Goal: Transaction & Acquisition: Download file/media

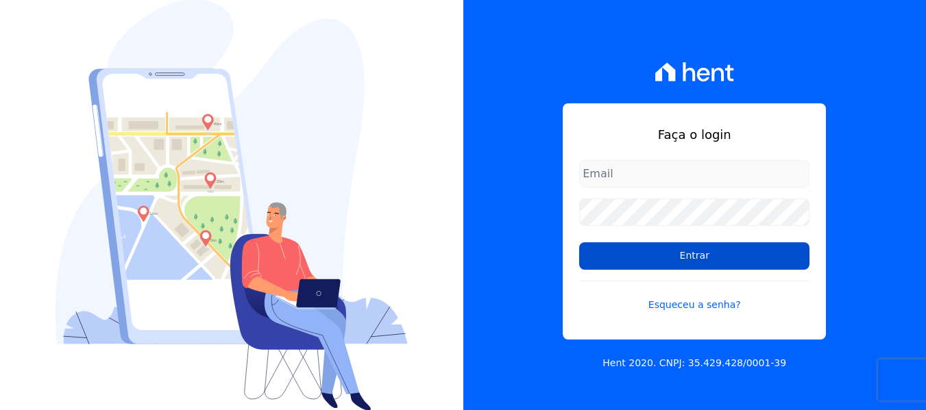
type input "hellen@3pnegociosimobiliarios.com.br"
click at [678, 260] on input "Entrar" at bounding box center [694, 256] width 230 height 27
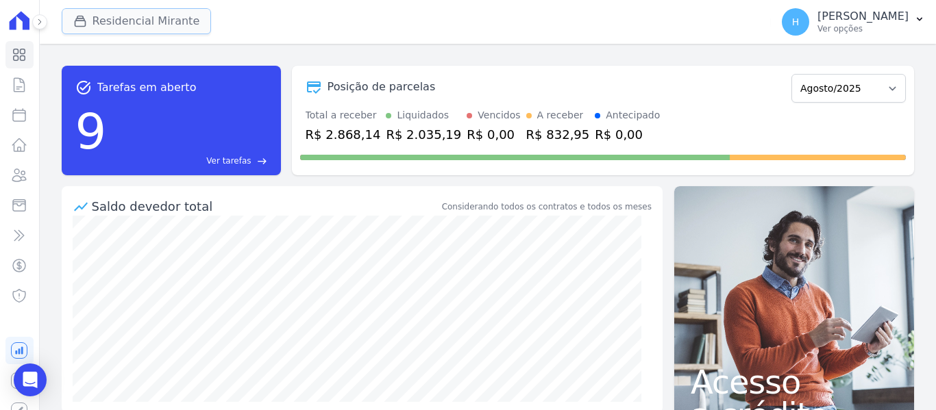
click at [153, 24] on button "Residencial Mirante" at bounding box center [137, 21] width 150 height 26
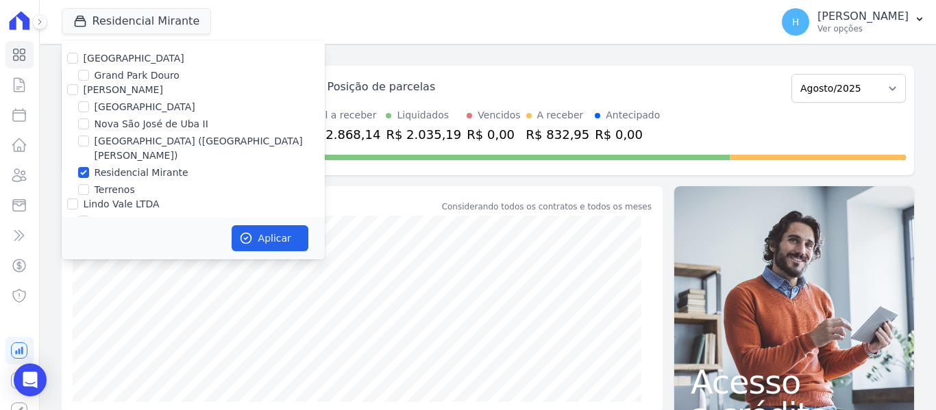
click at [86, 58] on label "[GEOGRAPHIC_DATA]" at bounding box center [134, 58] width 101 height 11
click at [78, 58] on input "[GEOGRAPHIC_DATA]" at bounding box center [72, 58] width 11 height 11
checkbox input "true"
click at [71, 92] on input "[PERSON_NAME]" at bounding box center [72, 89] width 11 height 11
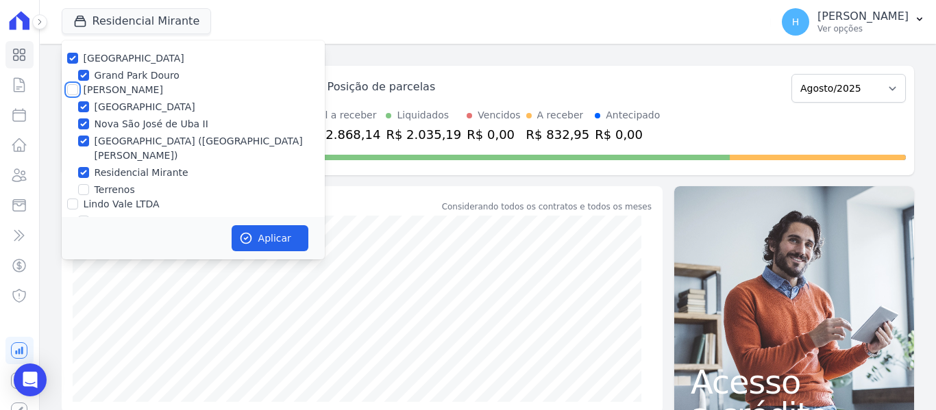
checkbox input "true"
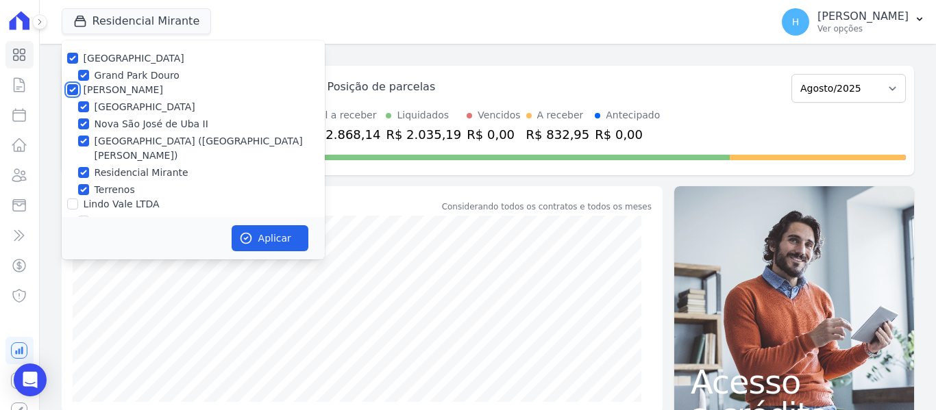
scroll to position [40, 0]
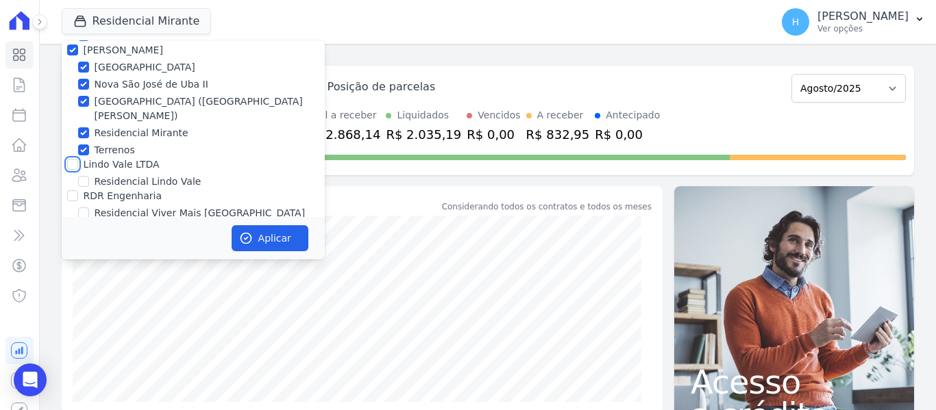
drag, startPoint x: 72, startPoint y: 153, endPoint x: 68, endPoint y: 161, distance: 8.6
click at [70, 159] on input "Lindo Vale LTDA" at bounding box center [72, 164] width 11 height 11
checkbox input "true"
click at [71, 190] on div "[GEOGRAPHIC_DATA] [GEOGRAPHIC_DATA] [PERSON_NAME] [GEOGRAPHIC_DATA] [GEOGRAPHIC…" at bounding box center [193, 116] width 263 height 231
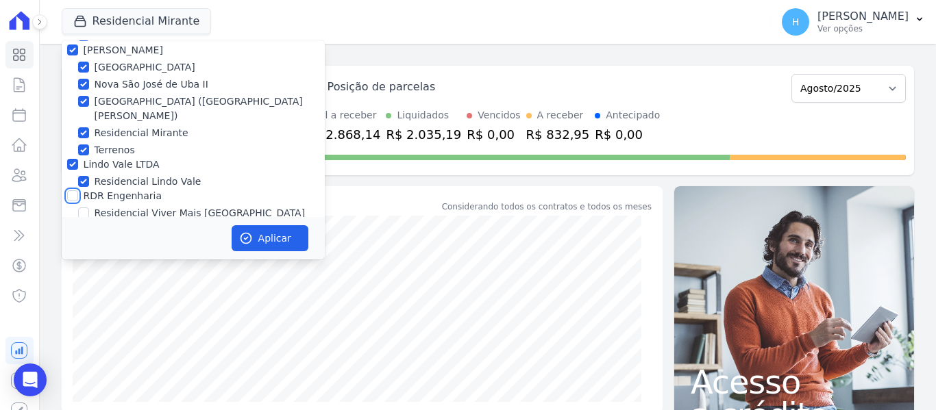
click at [69, 190] on input "RDR Engenharia" at bounding box center [72, 195] width 11 height 11
checkbox input "true"
click at [265, 222] on div "Aplicar" at bounding box center [193, 238] width 263 height 42
click at [265, 236] on button "Aplicar" at bounding box center [270, 238] width 77 height 26
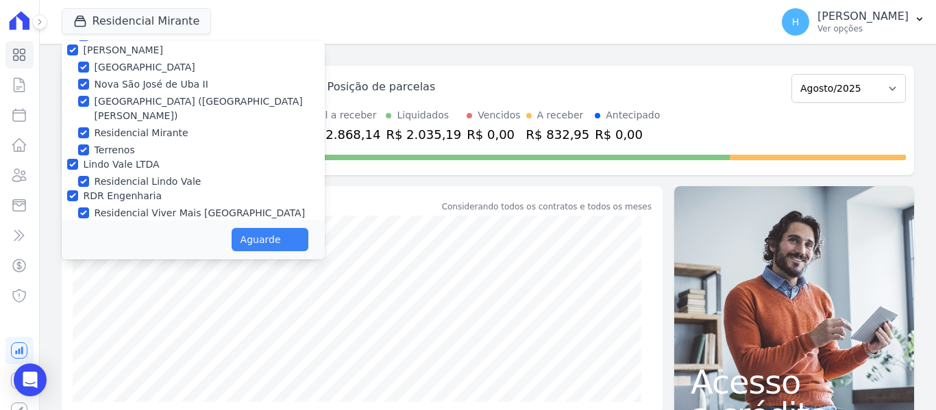
scroll to position [37, 0]
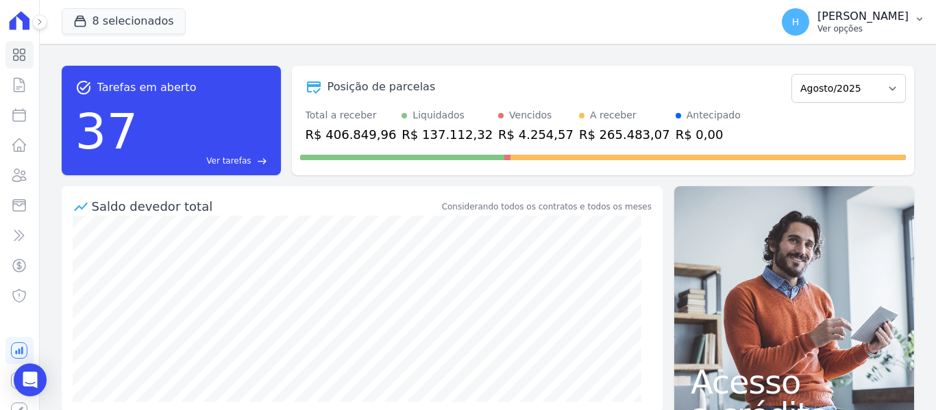
click at [909, 14] on button "H Hellen Vilaça Ver opções" at bounding box center [853, 22] width 165 height 38
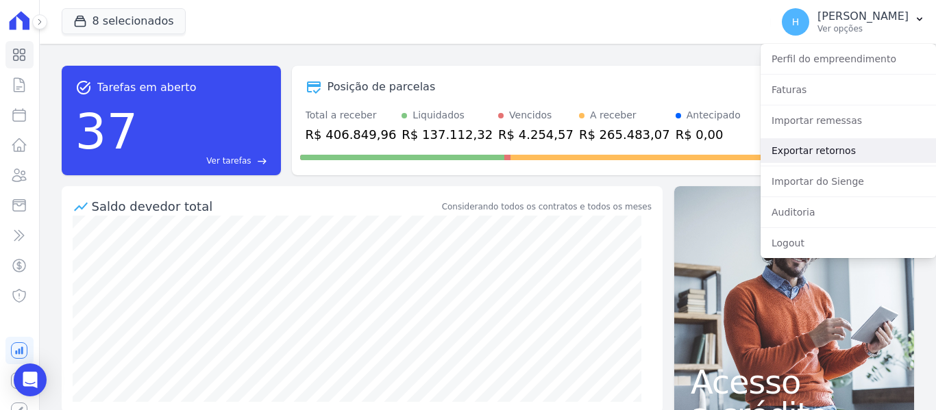
click at [801, 151] on link "Exportar retornos" at bounding box center [847, 150] width 175 height 25
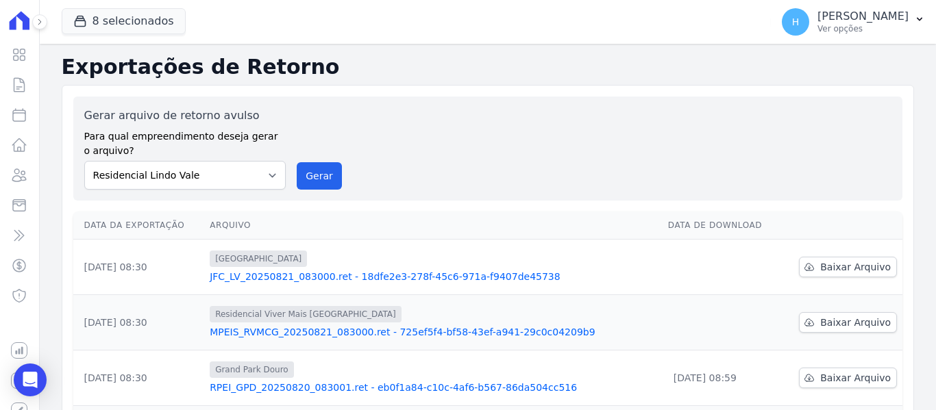
scroll to position [137, 0]
click at [855, 319] on span "Baixar Arquivo" at bounding box center [855, 323] width 71 height 14
click at [820, 269] on span "Baixar Arquivo" at bounding box center [855, 267] width 71 height 14
click at [902, 4] on button "H Hellen Vilaça Ver opções" at bounding box center [853, 22] width 165 height 38
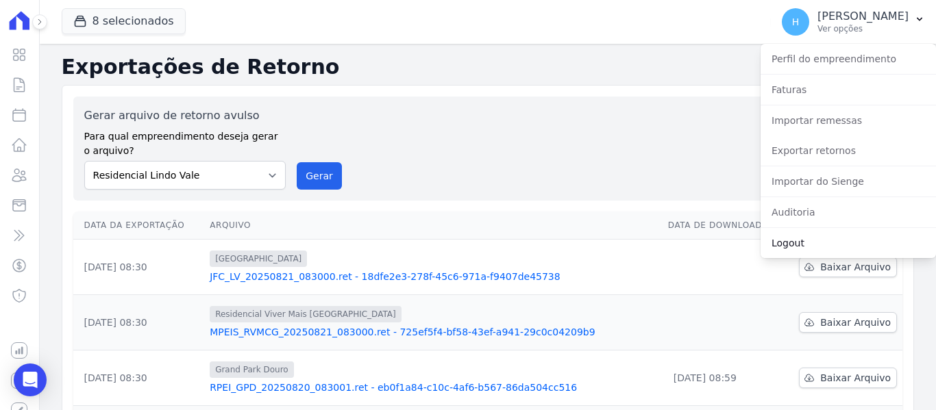
click at [813, 248] on link "Logout" at bounding box center [847, 243] width 175 height 25
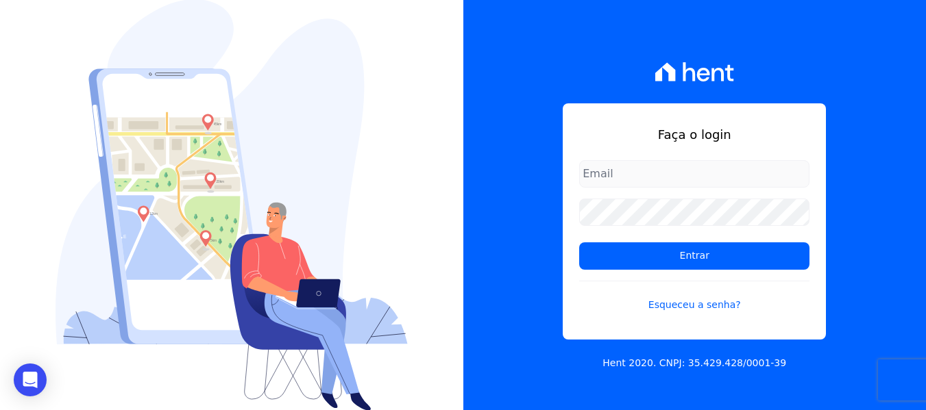
type input "hellen@3pnegociosimobiliarios.com.br"
drag, startPoint x: 618, startPoint y: 3, endPoint x: 515, endPoint y: 35, distance: 107.7
click at [515, 35] on div "Faça o login hellen@3pnegociosimobiliarios.com.br Entrar Esqueceu a senha? Hent…" at bounding box center [694, 205] width 463 height 410
